Goal: Task Accomplishment & Management: Manage account settings

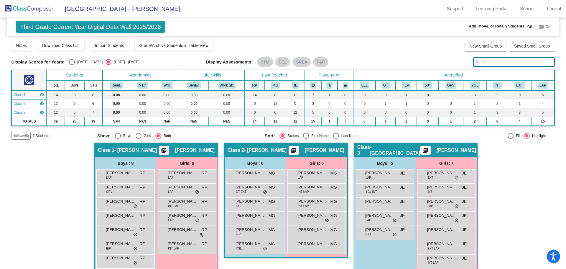
scroll to position [23, 0]
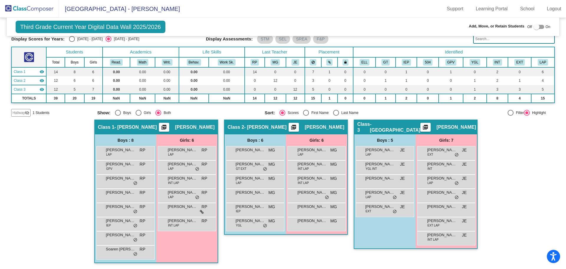
click at [36, 11] on img at bounding box center [29, 8] width 59 height 17
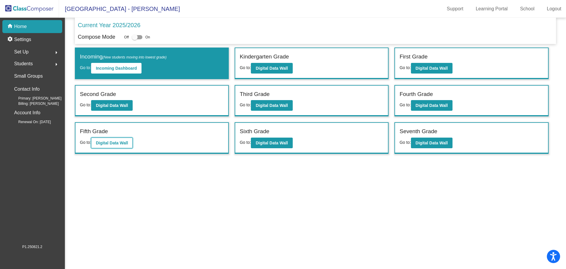
click at [125, 142] on b "Digital Data Wall" at bounding box center [112, 142] width 32 height 5
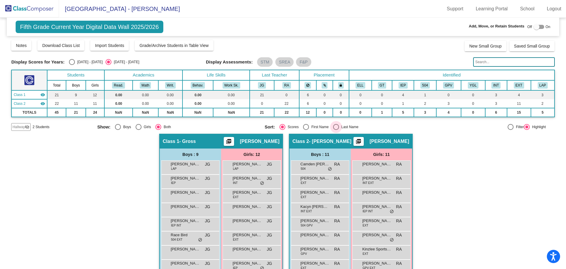
click at [335, 127] on div "Select an option" at bounding box center [336, 127] width 6 height 6
click at [336, 130] on input "Last Name" at bounding box center [336, 130] width 0 height 0
radio input "true"
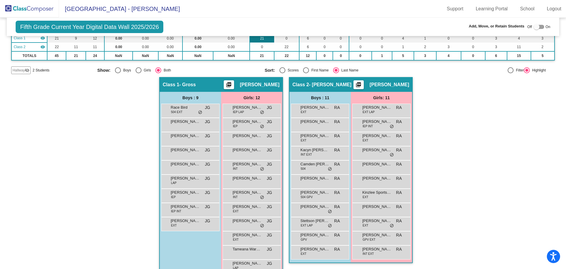
scroll to position [71, 0]
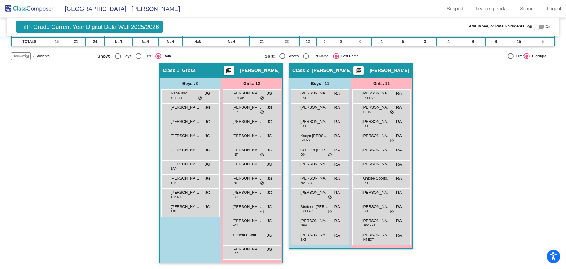
click at [49, 11] on img at bounding box center [29, 8] width 59 height 17
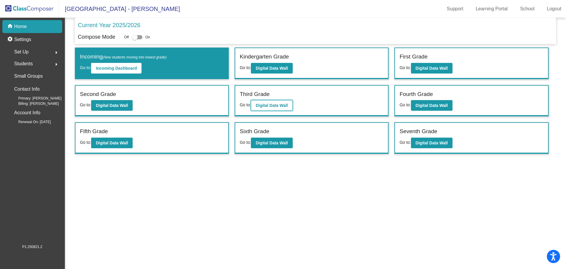
click at [272, 107] on b "Digital Data Wall" at bounding box center [272, 105] width 32 height 5
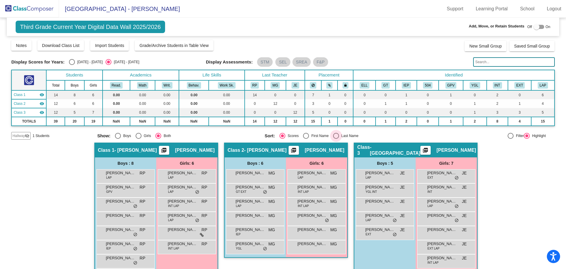
click at [337, 135] on div "Select an option" at bounding box center [336, 136] width 6 height 6
click at [336, 139] on input "Last Name" at bounding box center [336, 139] width 0 height 0
radio input "true"
click at [26, 5] on img at bounding box center [29, 8] width 59 height 17
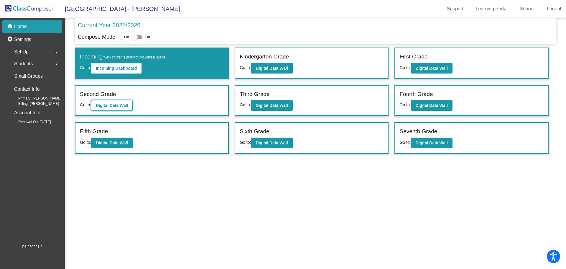
click at [126, 104] on b "Digital Data Wall" at bounding box center [112, 105] width 32 height 5
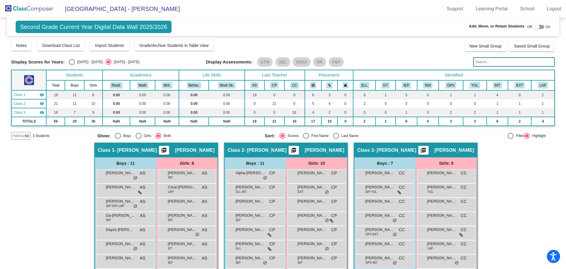
click at [333, 134] on div "Select an option" at bounding box center [336, 136] width 6 height 6
click at [336, 139] on input "Last Name" at bounding box center [336, 139] width 0 height 0
radio input "true"
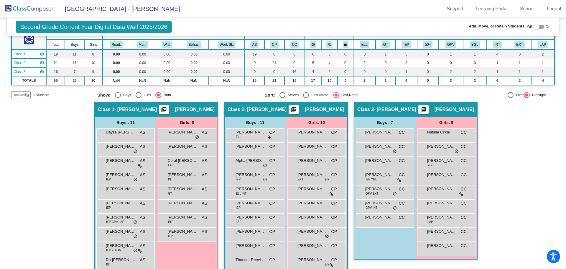
scroll to position [59, 0]
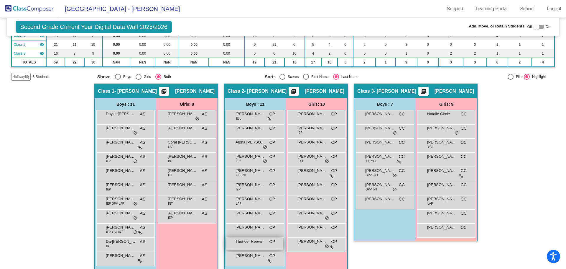
drag, startPoint x: 247, startPoint y: 244, endPoint x: 239, endPoint y: 243, distance: 7.8
click at [239, 243] on span "Thunder Reevis" at bounding box center [250, 241] width 29 height 6
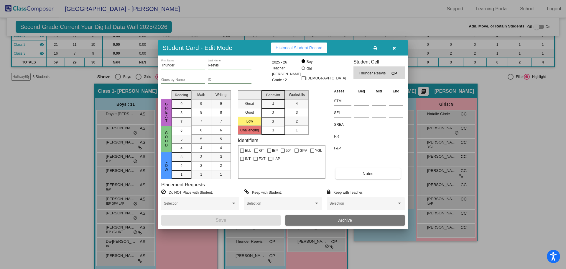
click at [335, 221] on button "Archive" at bounding box center [344, 220] width 119 height 11
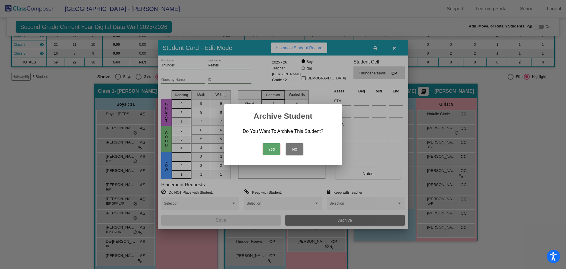
click at [273, 152] on button "Yes" at bounding box center [272, 149] width 18 height 12
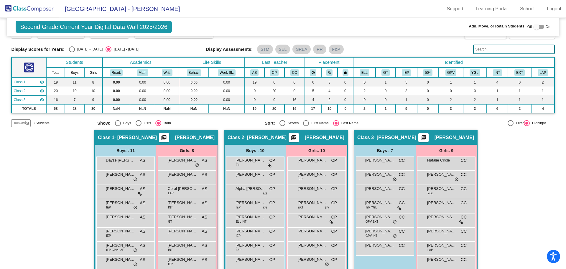
scroll to position [0, 0]
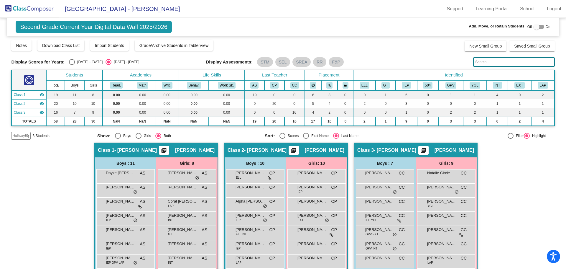
drag, startPoint x: 23, startPoint y: 8, endPoint x: 240, endPoint y: 70, distance: 226.1
click at [23, 8] on img at bounding box center [29, 8] width 59 height 17
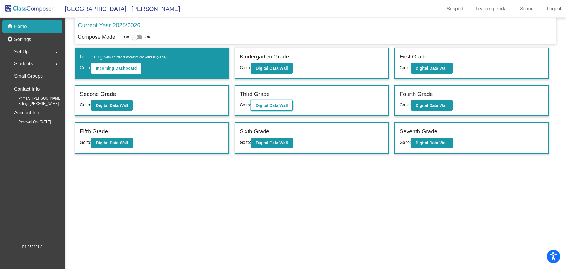
click at [261, 104] on b "Digital Data Wall" at bounding box center [272, 105] width 32 height 5
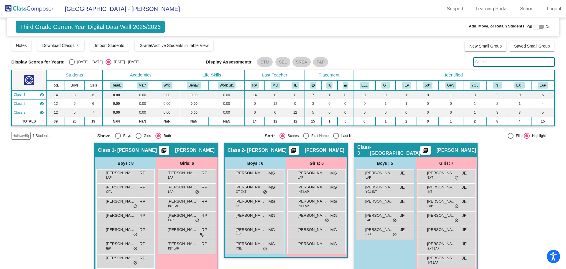
scroll to position [23, 0]
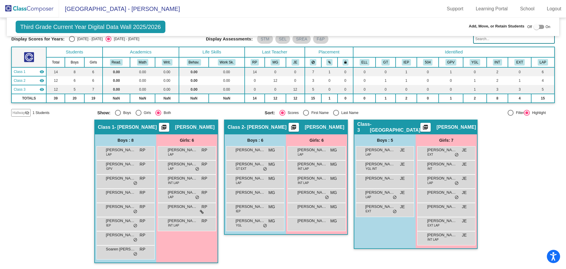
drag, startPoint x: 20, startPoint y: 9, endPoint x: 28, endPoint y: 13, distance: 8.7
click at [20, 9] on img at bounding box center [29, 8] width 59 height 17
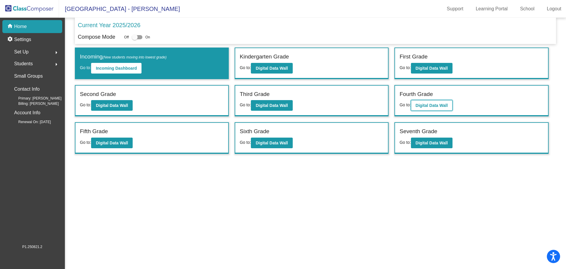
click at [439, 107] on b "Digital Data Wall" at bounding box center [432, 105] width 32 height 5
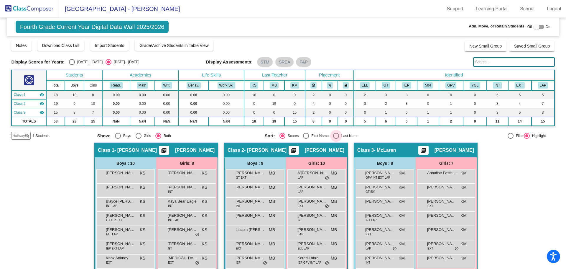
click at [336, 136] on div "Select an option" at bounding box center [336, 136] width 6 height 6
click at [336, 139] on input "Last Name" at bounding box center [336, 139] width 0 height 0
radio input "true"
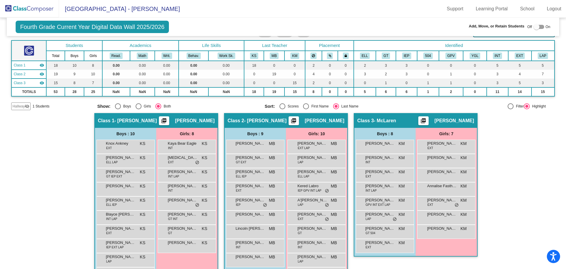
click at [43, 10] on img at bounding box center [29, 8] width 59 height 17
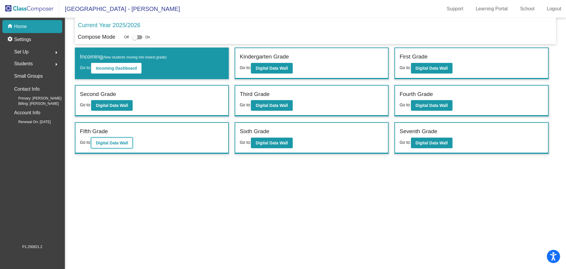
click at [128, 142] on b "Digital Data Wall" at bounding box center [112, 142] width 32 height 5
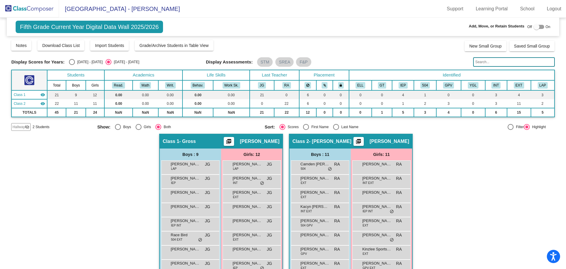
drag, startPoint x: 54, startPoint y: 7, endPoint x: 61, endPoint y: 10, distance: 7.1
click at [54, 7] on img at bounding box center [29, 8] width 59 height 17
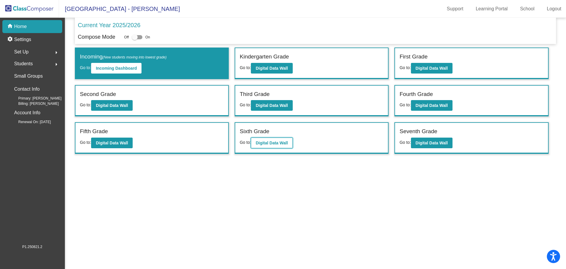
click at [283, 144] on b "Digital Data Wall" at bounding box center [272, 142] width 32 height 5
